Goal: Find specific page/section: Find specific page/section

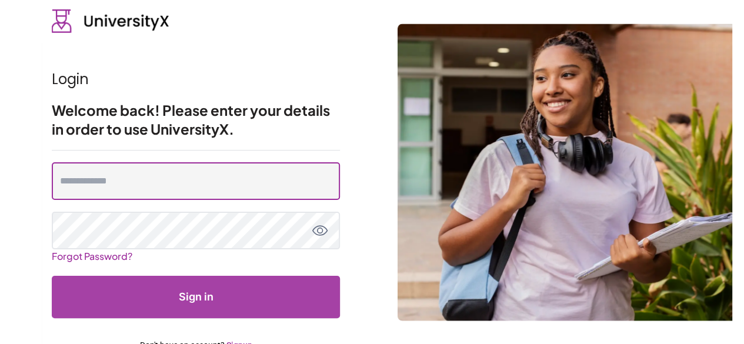
type input "**********"
click at [229, 186] on input "**********" at bounding box center [196, 181] width 288 height 38
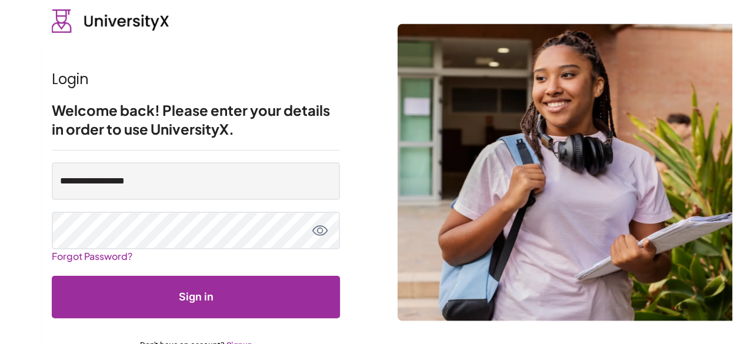
click at [234, 295] on button "Sign in" at bounding box center [196, 297] width 288 height 42
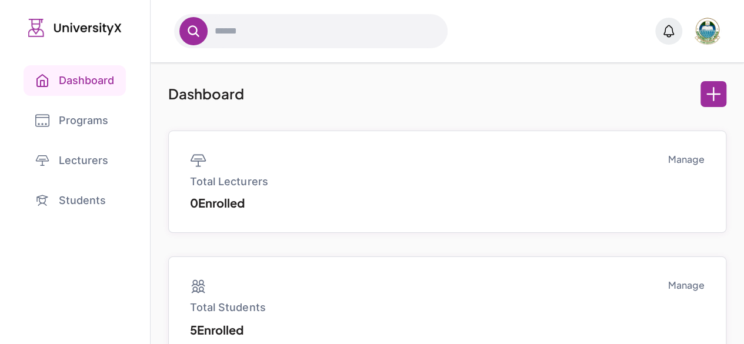
click at [107, 115] on link "Programs" at bounding box center [75, 120] width 103 height 31
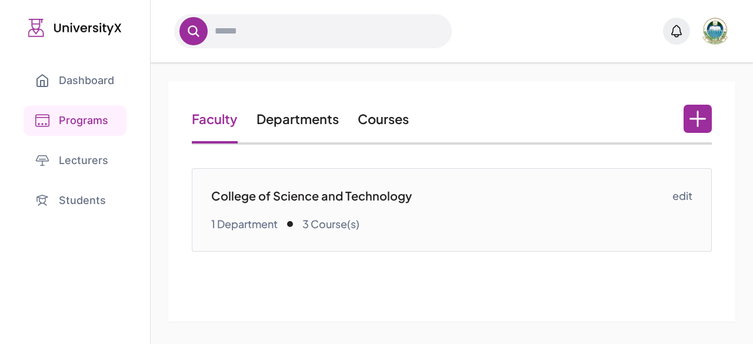
click at [395, 116] on link "Courses" at bounding box center [383, 119] width 51 height 16
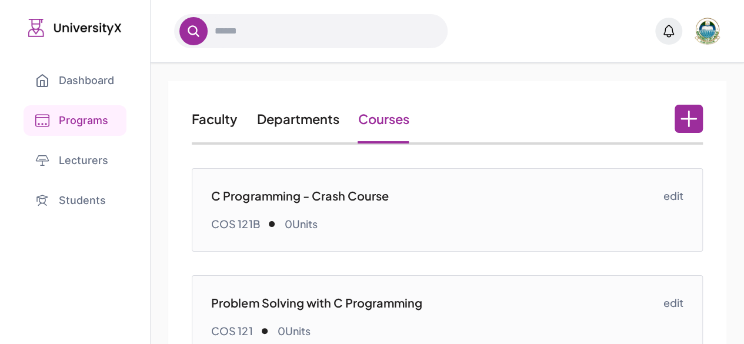
click at [218, 121] on link "Faculty" at bounding box center [215, 119] width 46 height 16
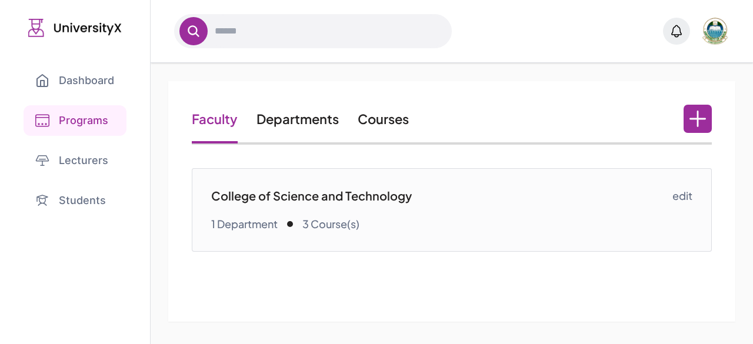
click at [291, 119] on link "Departments" at bounding box center [298, 119] width 82 height 16
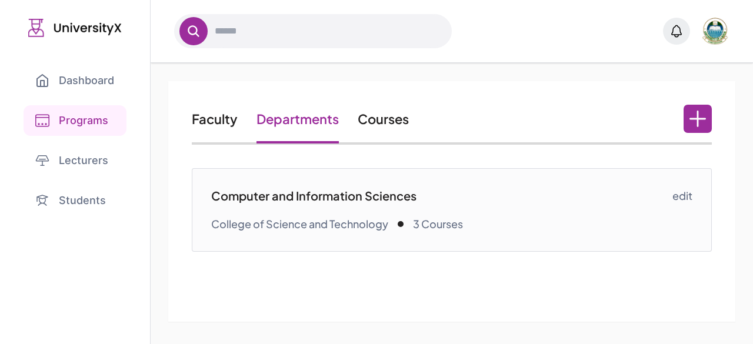
click at [230, 118] on link "Faculty" at bounding box center [215, 119] width 46 height 16
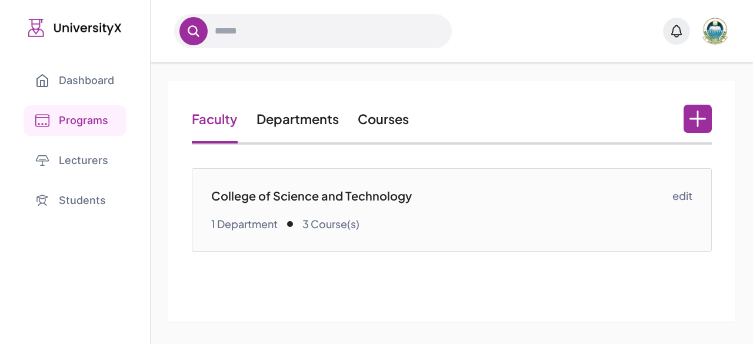
click at [385, 122] on link "Courses" at bounding box center [383, 119] width 51 height 16
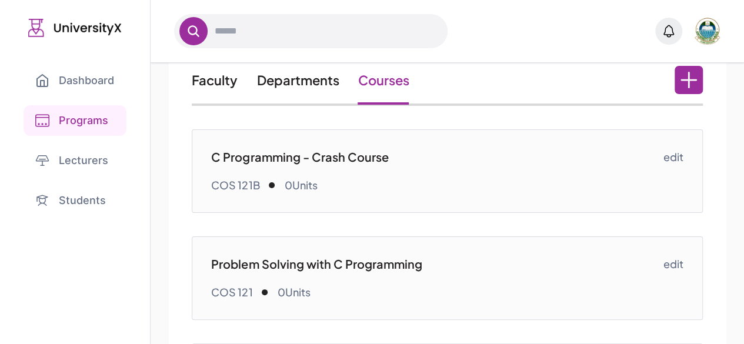
scroll to position [38, 0]
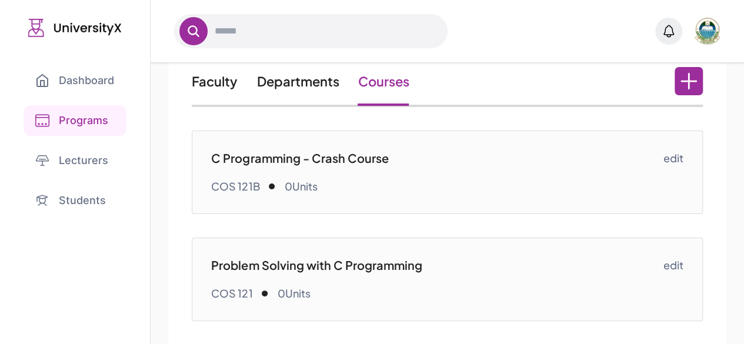
click at [214, 81] on link "Faculty" at bounding box center [215, 81] width 46 height 16
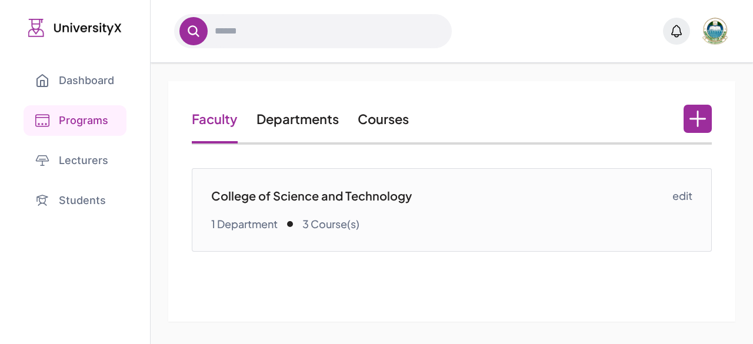
click at [312, 198] on p "College of Science and Technology" at bounding box center [441, 196] width 461 height 16
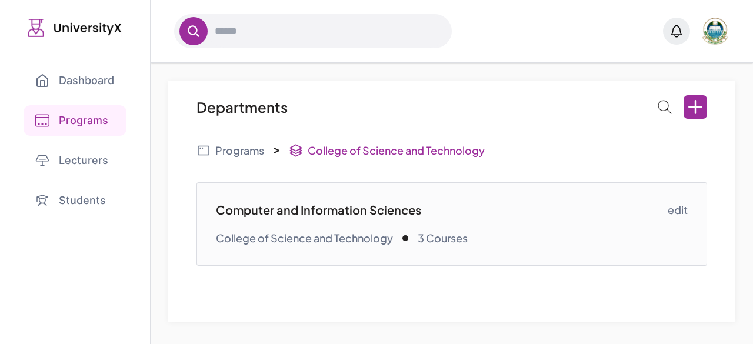
click at [358, 207] on p "Computer and Information Sciences" at bounding box center [441, 210] width 451 height 16
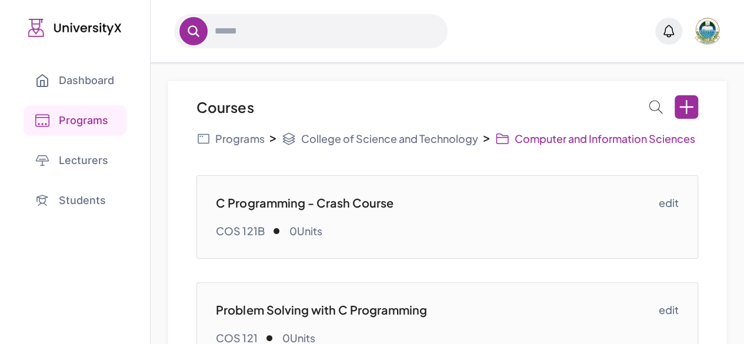
click at [393, 103] on div "Courses" at bounding box center [447, 107] width 501 height 24
